Goal: Information Seeking & Learning: Learn about a topic

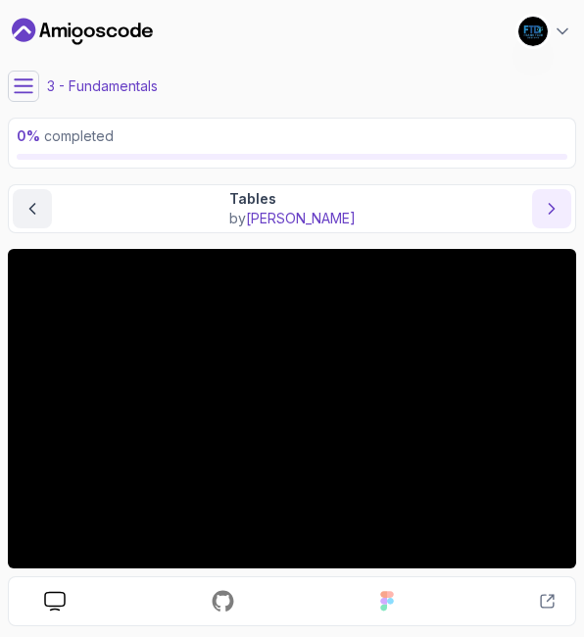
click at [549, 206] on icon "next content" at bounding box center [552, 209] width 20 height 20
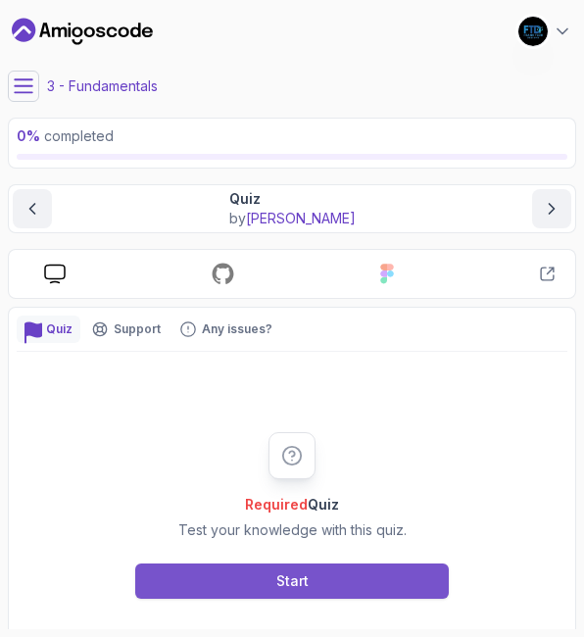
click at [260, 577] on button "Start" at bounding box center [292, 581] width 314 height 35
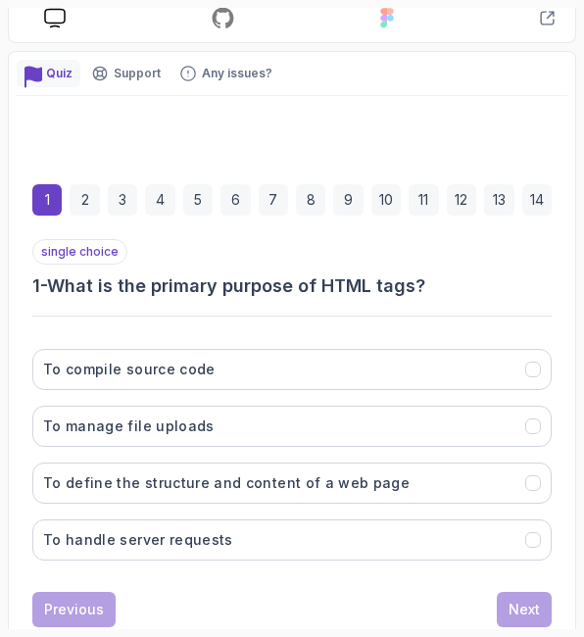
scroll to position [272, 0]
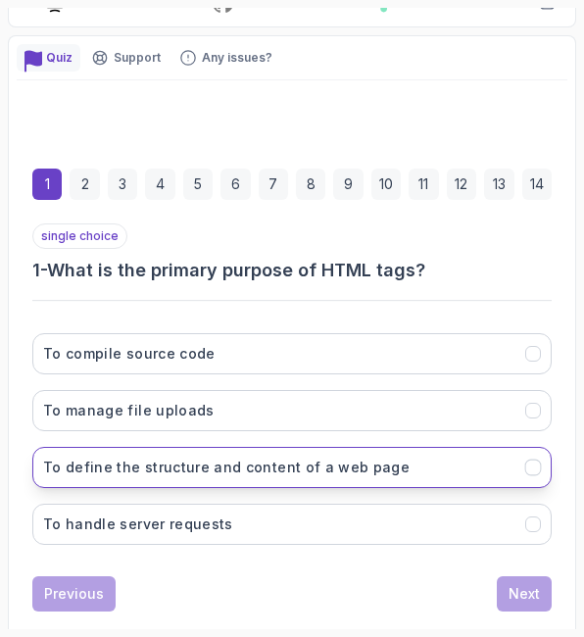
click at [360, 464] on h3 "To define the structure and content of a web page" at bounding box center [226, 468] width 367 height 20
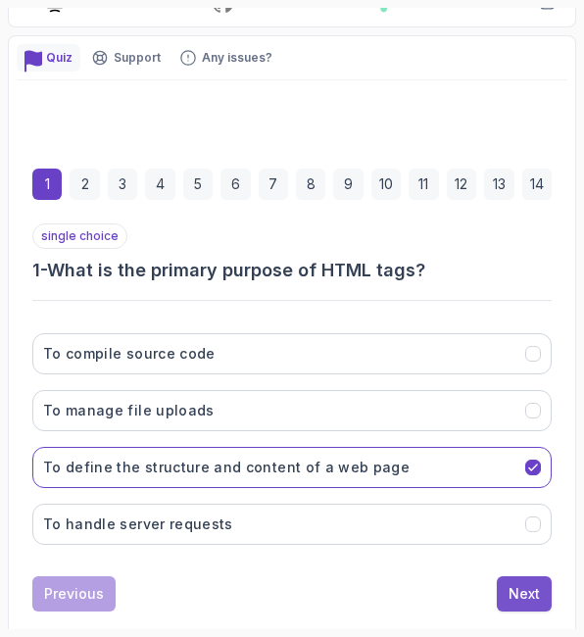
click at [523, 590] on div "Next" at bounding box center [524, 594] width 31 height 20
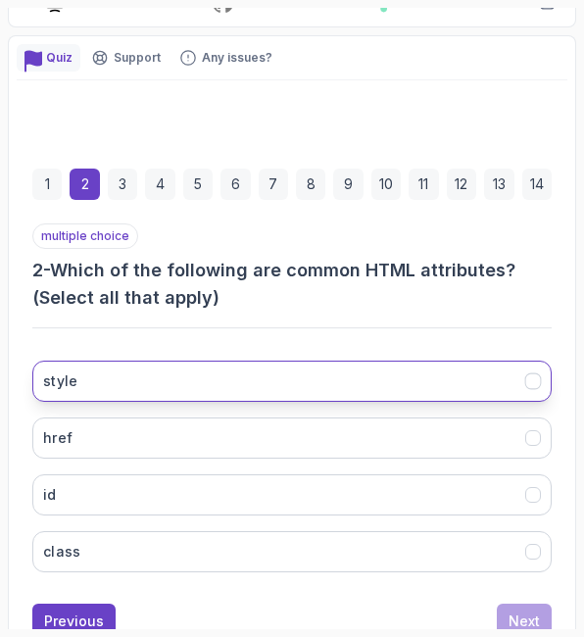
click at [453, 384] on button "style" at bounding box center [292, 381] width 520 height 41
click at [465, 379] on button "style" at bounding box center [292, 381] width 520 height 41
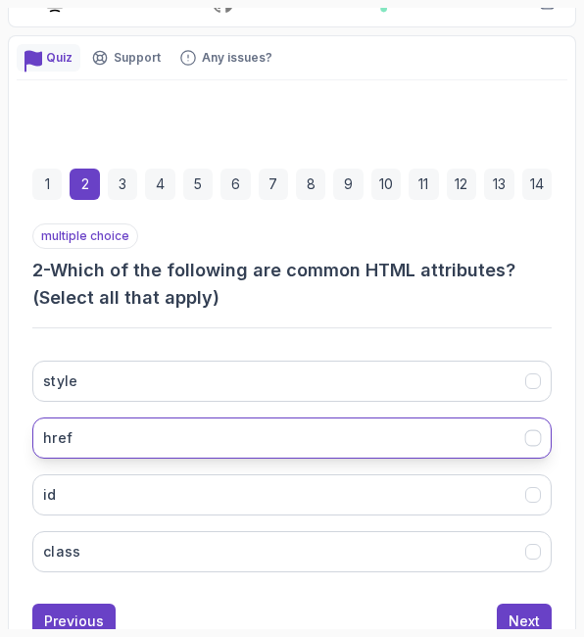
click at [475, 420] on button "href" at bounding box center [292, 438] width 520 height 41
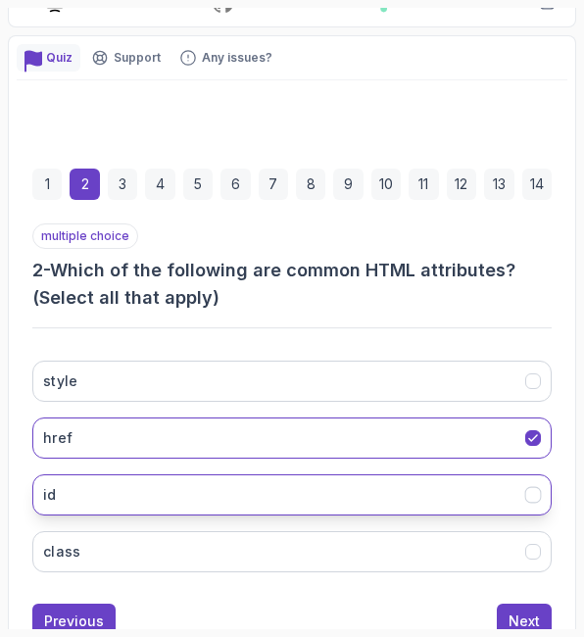
click at [479, 490] on button "id" at bounding box center [292, 495] width 520 height 41
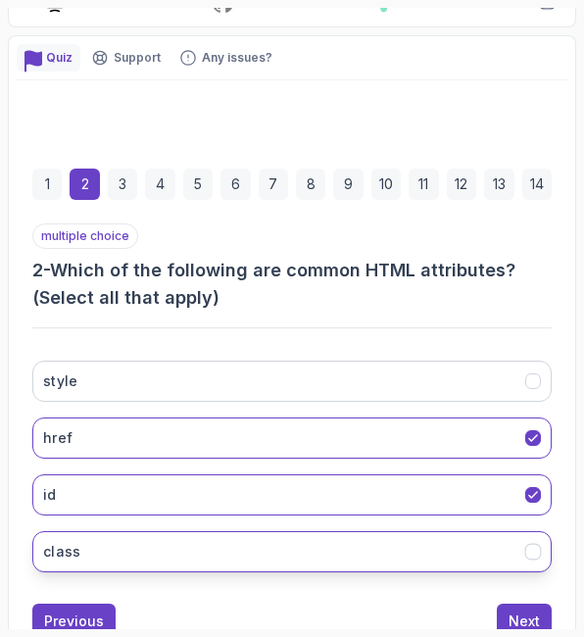
click at [474, 554] on button "class" at bounding box center [292, 551] width 520 height 41
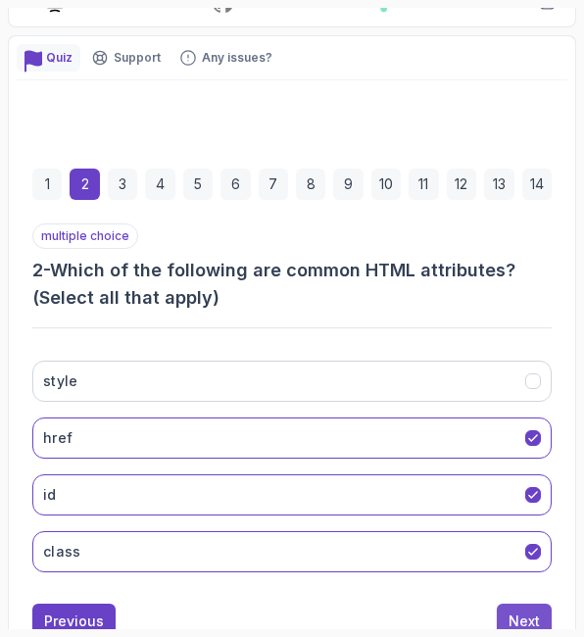
click at [544, 615] on button "Next" at bounding box center [524, 621] width 55 height 35
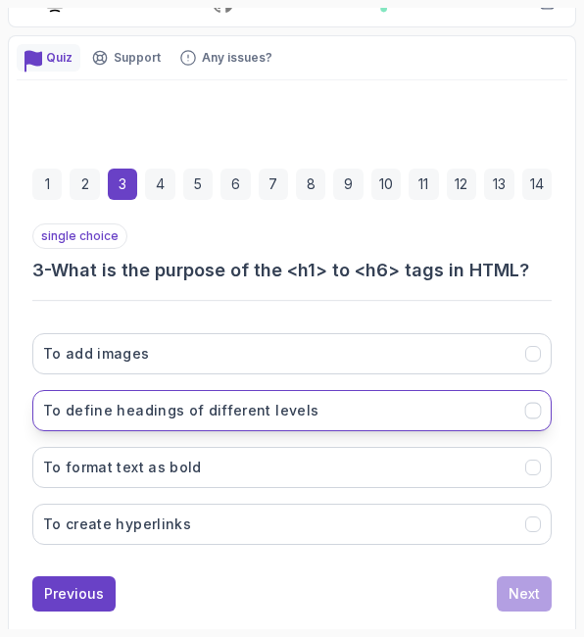
click at [498, 425] on button "To define headings of different levels" at bounding box center [292, 410] width 520 height 41
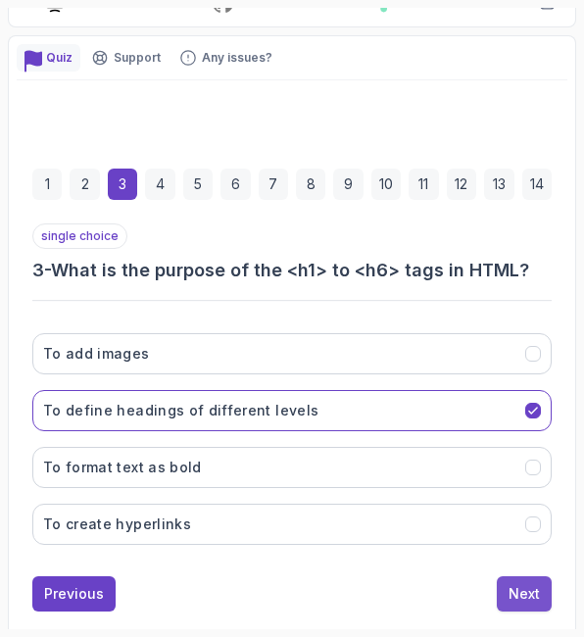
click at [511, 599] on div "Next" at bounding box center [524, 594] width 31 height 20
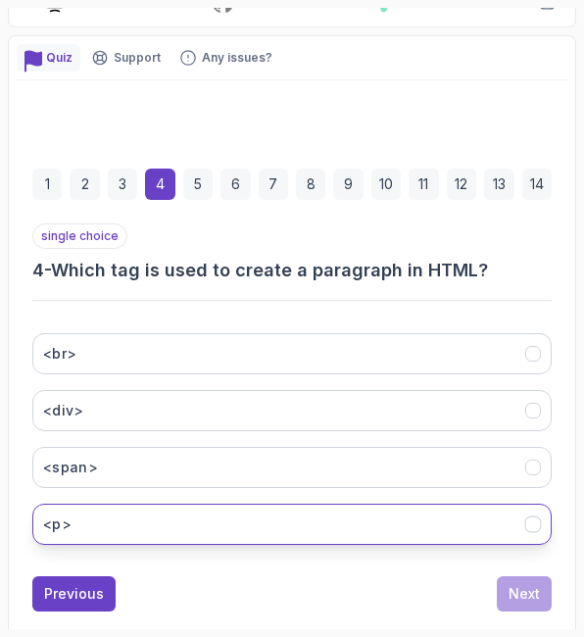
click at [353, 505] on button "<p>" at bounding box center [292, 524] width 520 height 41
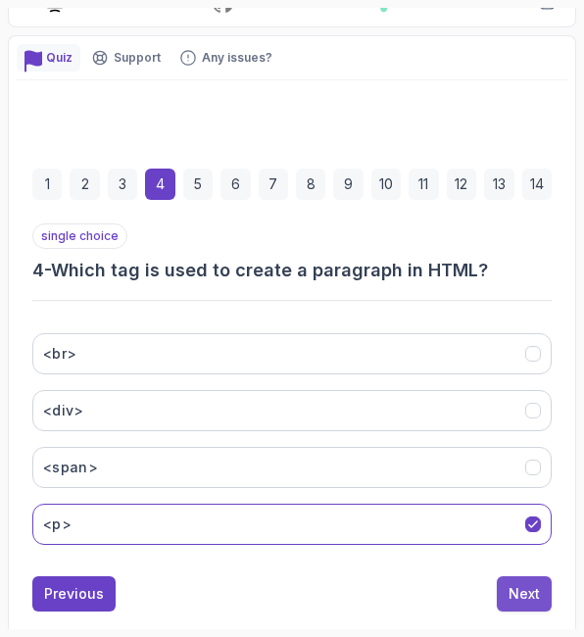
click at [515, 587] on div "Next" at bounding box center [524, 594] width 31 height 20
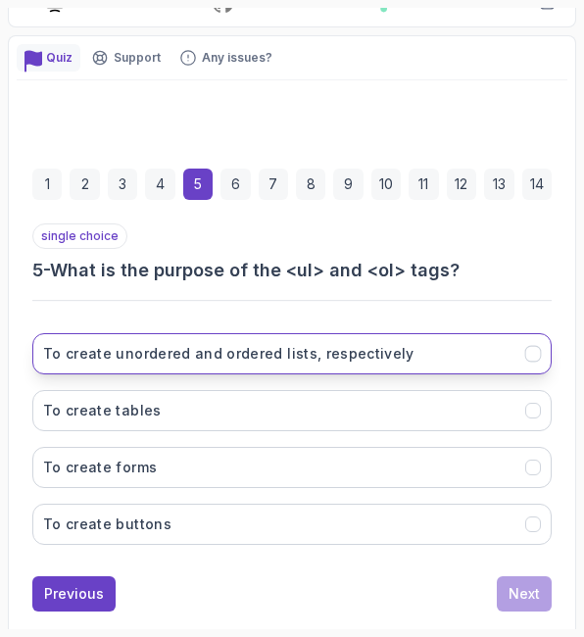
click at [294, 342] on button "To create unordered and ordered lists, respectively" at bounding box center [292, 353] width 520 height 41
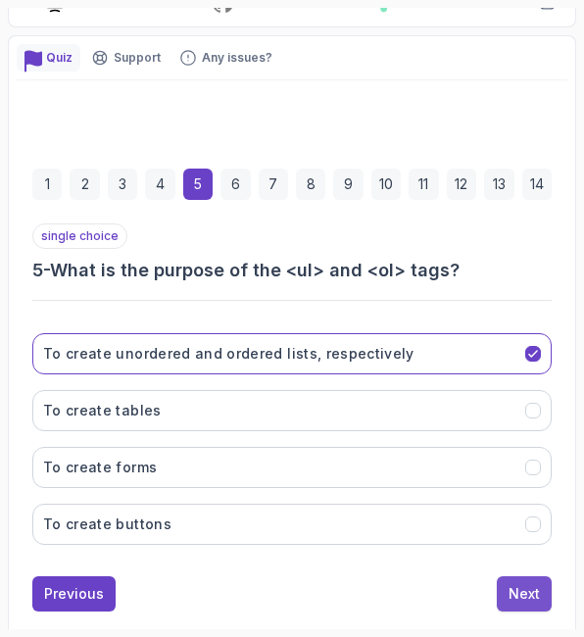
click at [529, 587] on div "Next" at bounding box center [524, 594] width 31 height 20
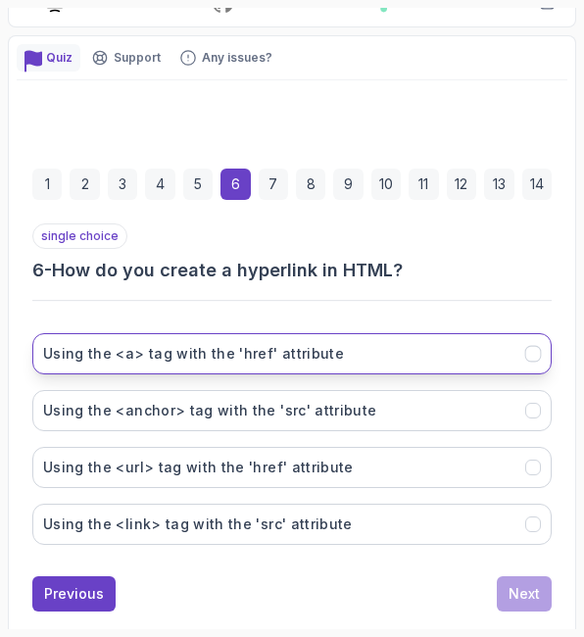
click at [378, 367] on button "Using the <a> tag with the 'href' attribute" at bounding box center [292, 353] width 520 height 41
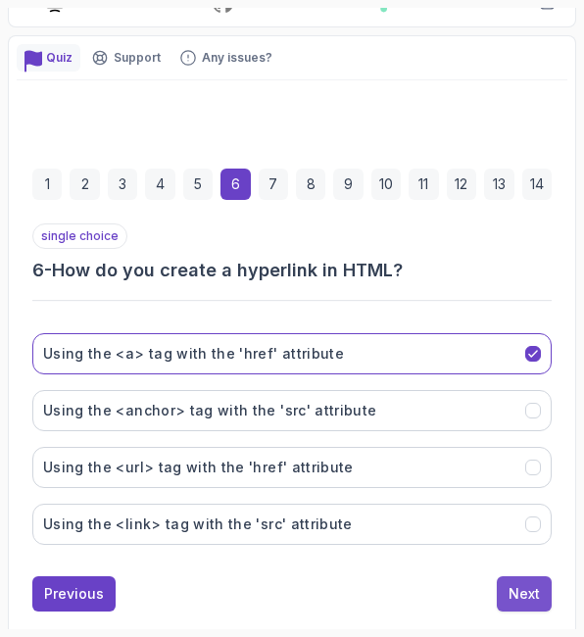
click at [526, 601] on div "Next" at bounding box center [524, 594] width 31 height 20
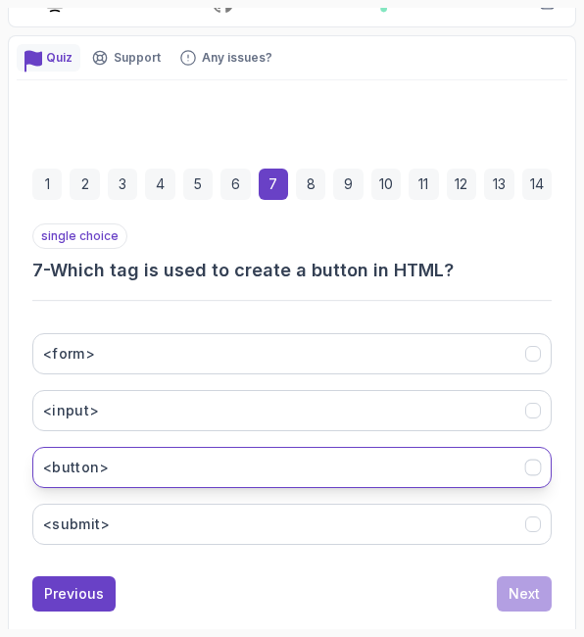
click at [220, 458] on button "<button>" at bounding box center [292, 467] width 520 height 41
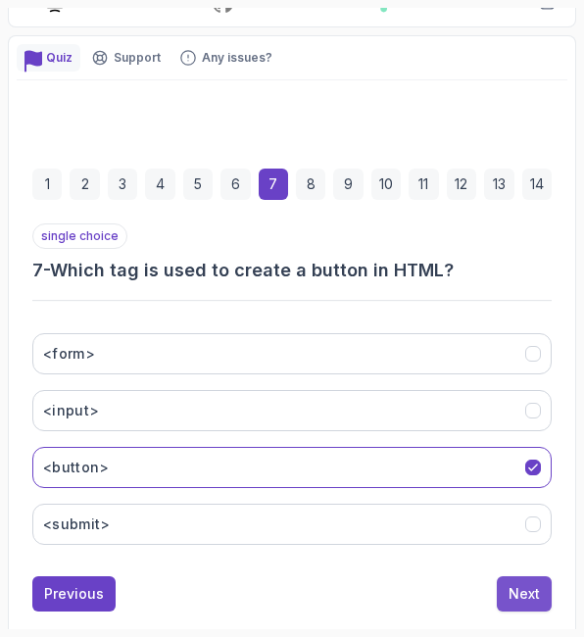
click at [532, 600] on div "Next" at bounding box center [524, 594] width 31 height 20
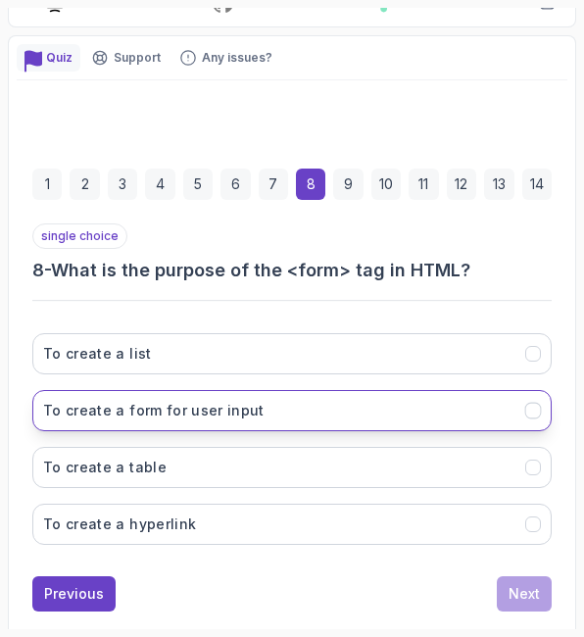
click at [306, 403] on button "To create a form for user input" at bounding box center [292, 410] width 520 height 41
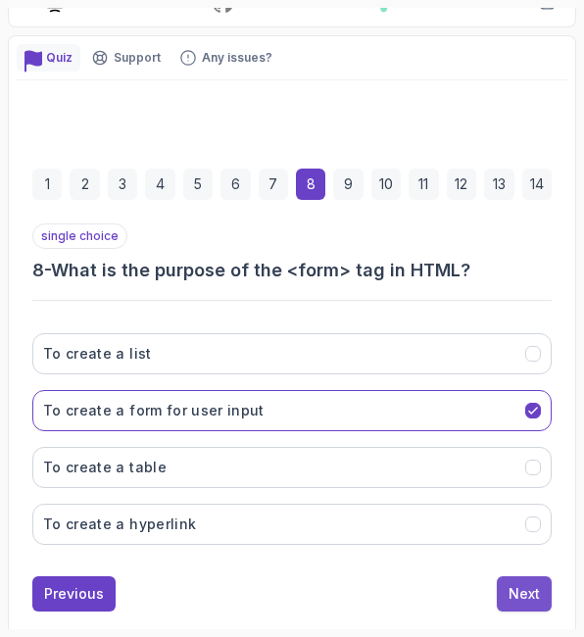
click at [527, 595] on div "Next" at bounding box center [524, 594] width 31 height 20
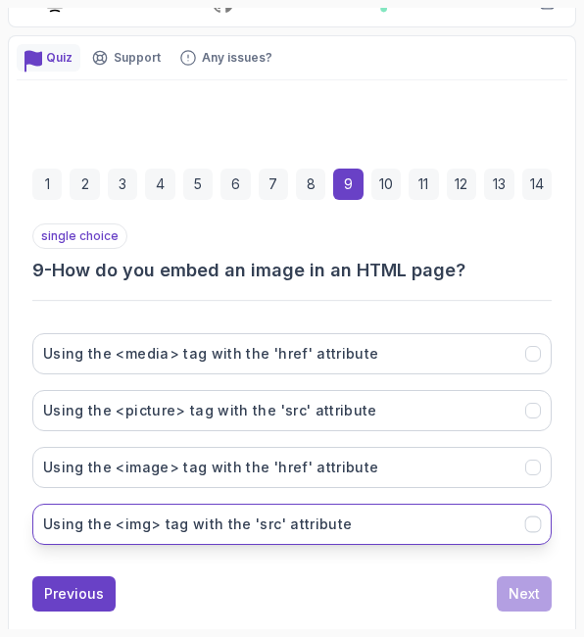
click at [294, 526] on h3 "Using the <img> tag with the 'src' attribute" at bounding box center [197, 525] width 309 height 20
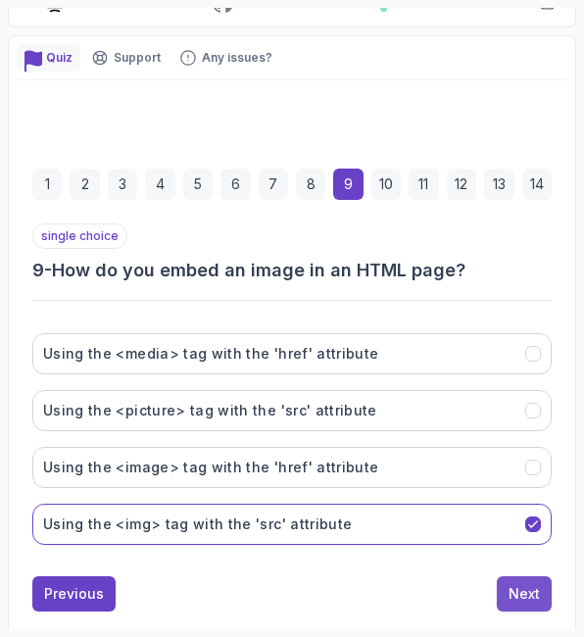
click at [535, 581] on button "Next" at bounding box center [524, 594] width 55 height 35
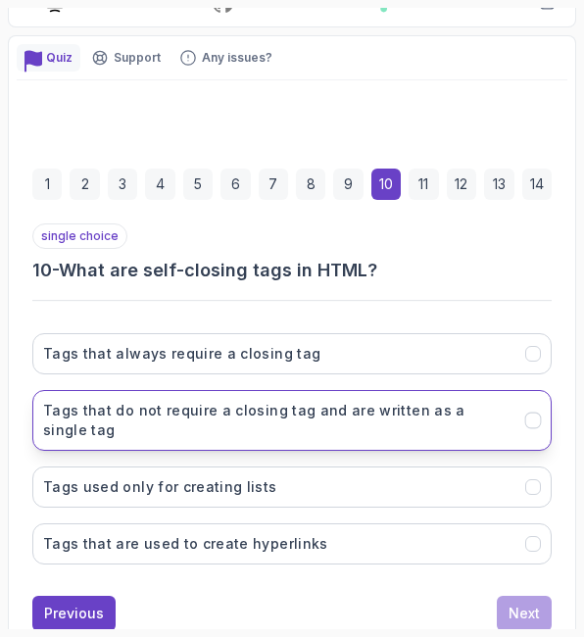
click at [317, 412] on h3 "Tags that do not require a closing tag and are written as a single tag" at bounding box center [278, 420] width 471 height 39
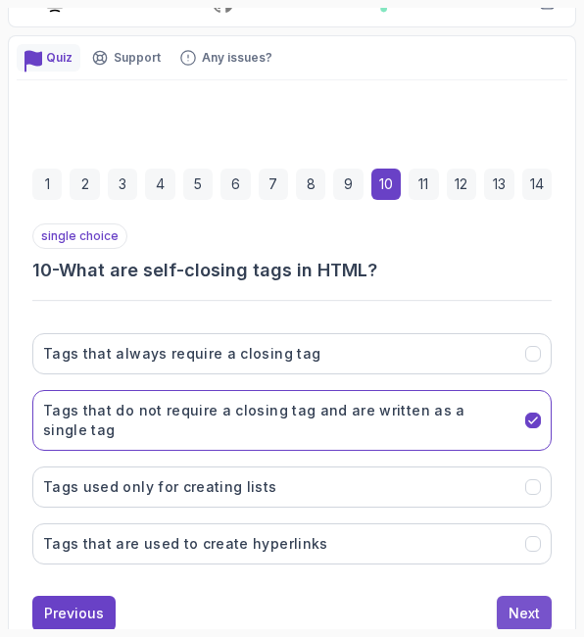
click at [527, 596] on button "Next" at bounding box center [524, 613] width 55 height 35
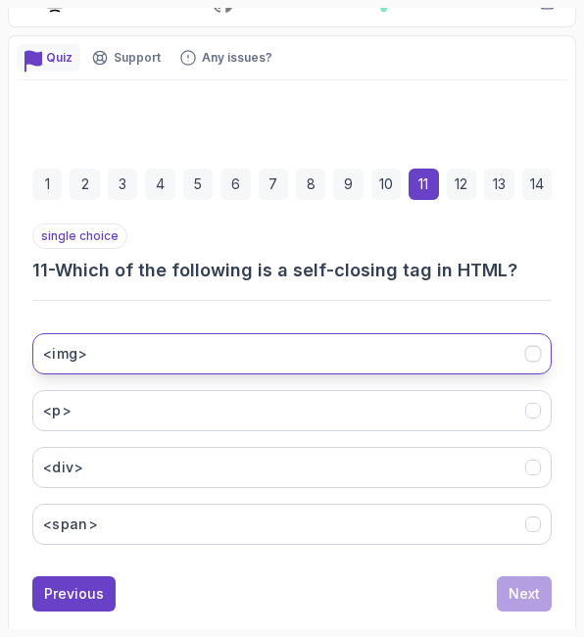
click at [232, 346] on button "<img>" at bounding box center [292, 353] width 520 height 41
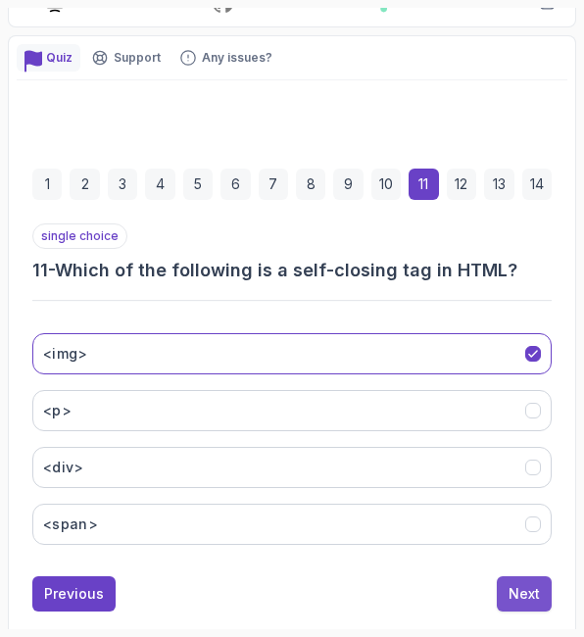
click at [536, 588] on div "Next" at bounding box center [524, 594] width 31 height 20
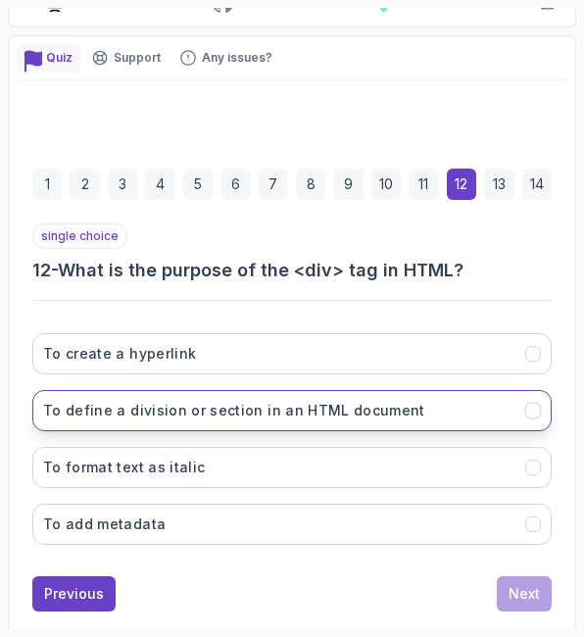
click at [364, 403] on h3 "To define a division or section in an HTML document" at bounding box center [234, 411] width 382 height 20
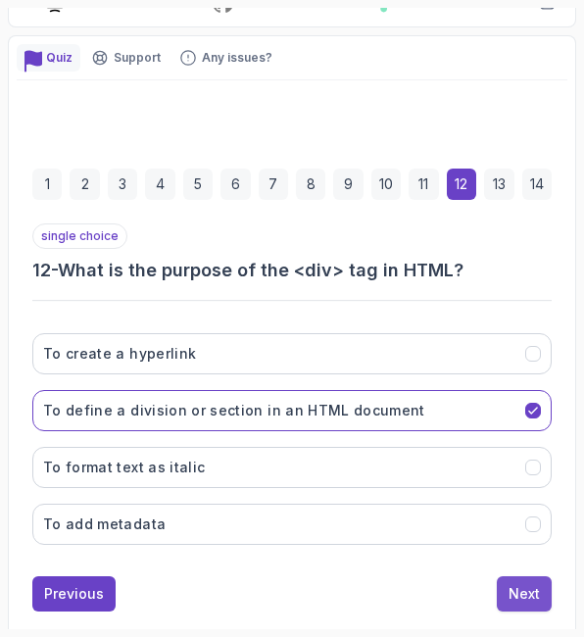
click at [535, 589] on div "Next" at bounding box center [524, 594] width 31 height 20
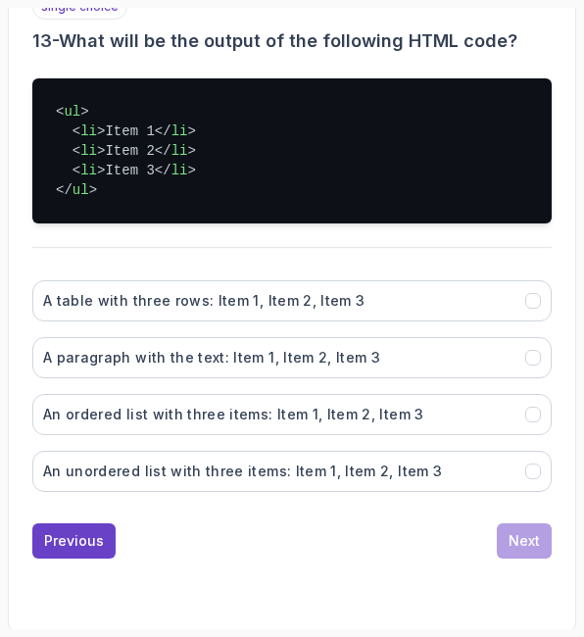
scroll to position [503, 0]
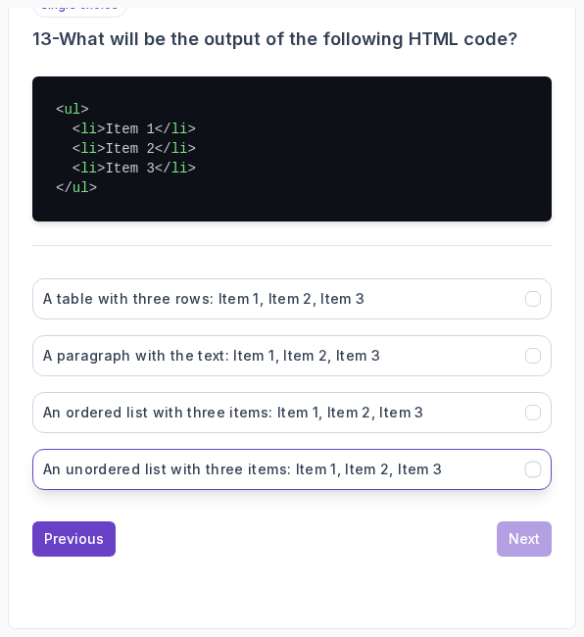
click at [328, 476] on h3 "An unordered list with three items: Item 1, Item 2, Item 3" at bounding box center [242, 470] width 399 height 20
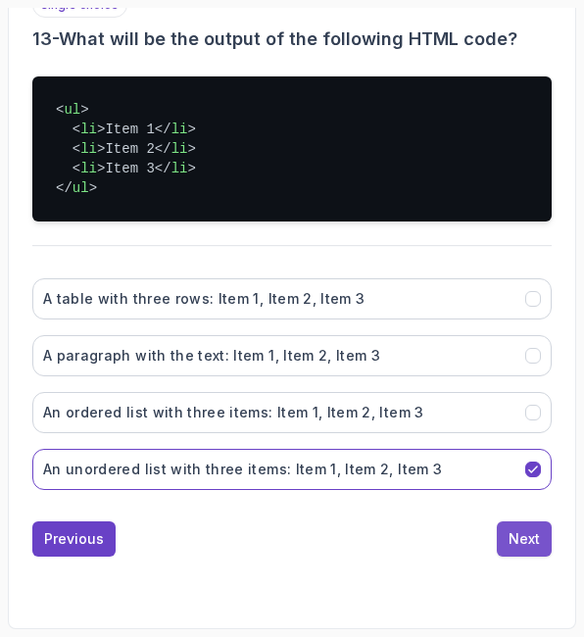
click at [528, 536] on div "Next" at bounding box center [524, 539] width 31 height 20
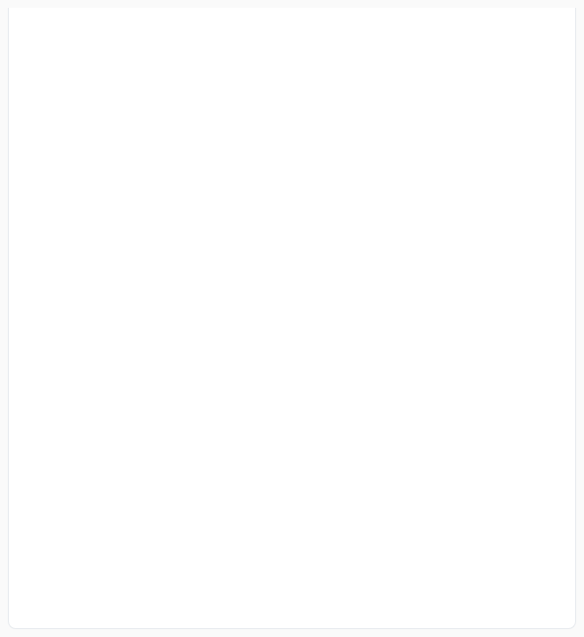
scroll to position [444, 0]
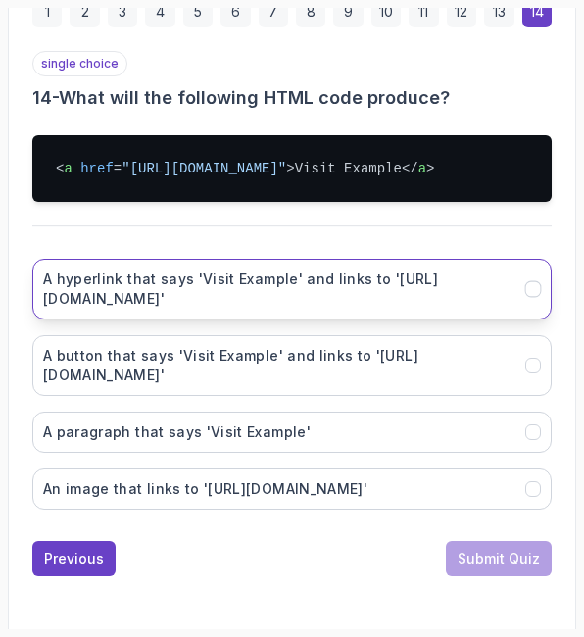
click at [257, 288] on h3 "A hyperlink that says 'Visit Example' and links to '[URL][DOMAIN_NAME]'" at bounding box center [278, 289] width 471 height 39
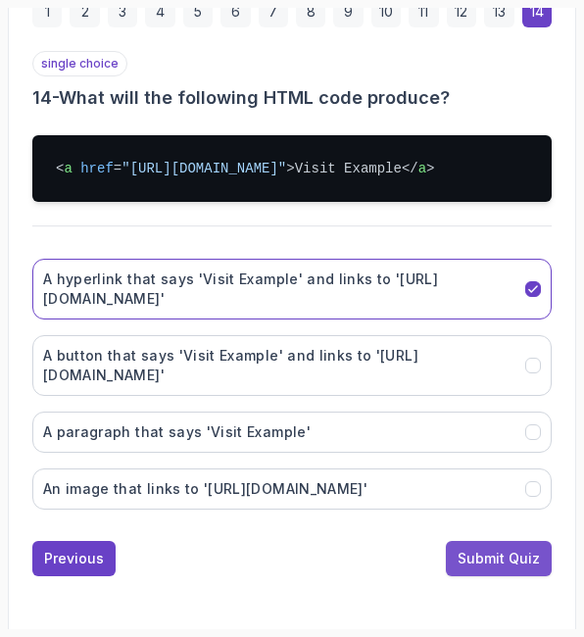
click at [502, 549] on div "Submit Quiz" at bounding box center [499, 559] width 82 height 20
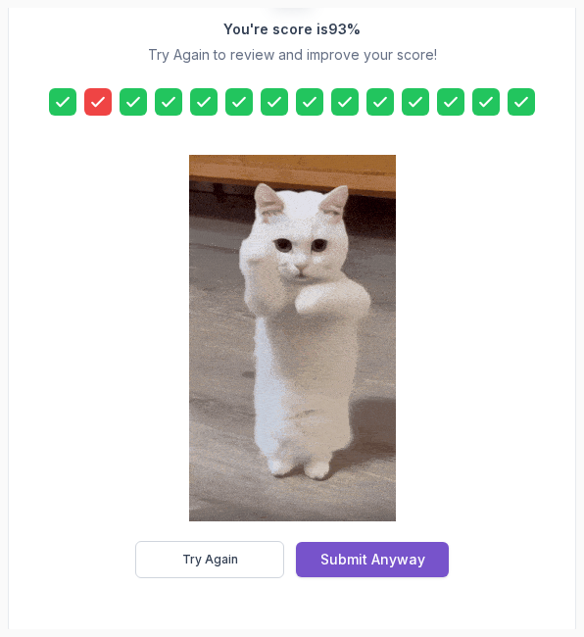
click at [361, 560] on div "Submit Anyway" at bounding box center [373, 560] width 105 height 20
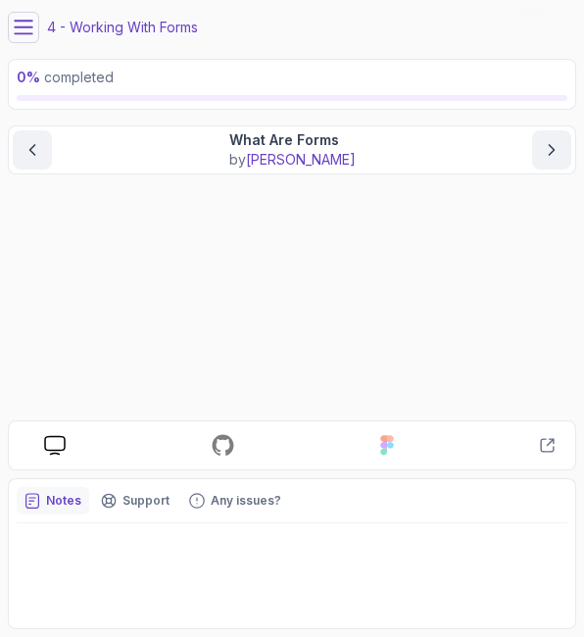
scroll to position [156, 0]
